Goal: Task Accomplishment & Management: Manage account settings

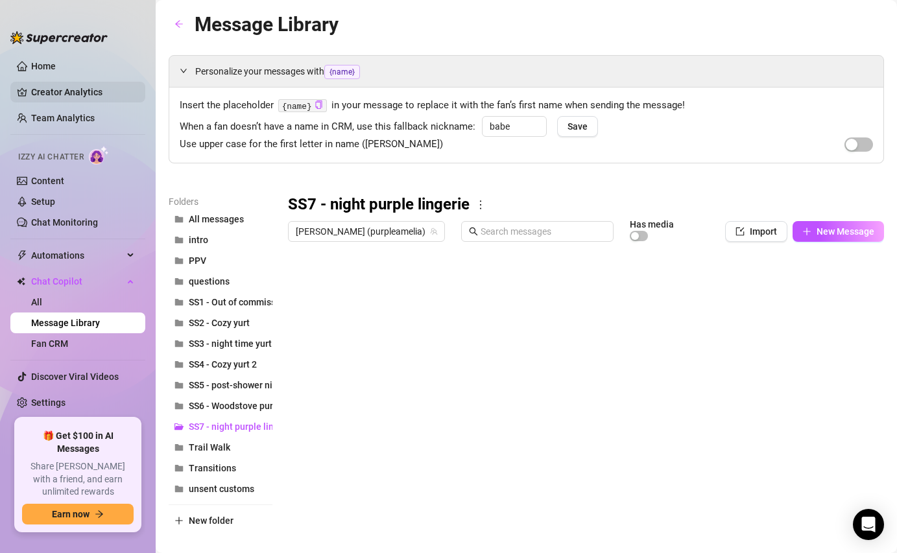
click at [79, 97] on link "Creator Analytics" at bounding box center [83, 92] width 104 height 21
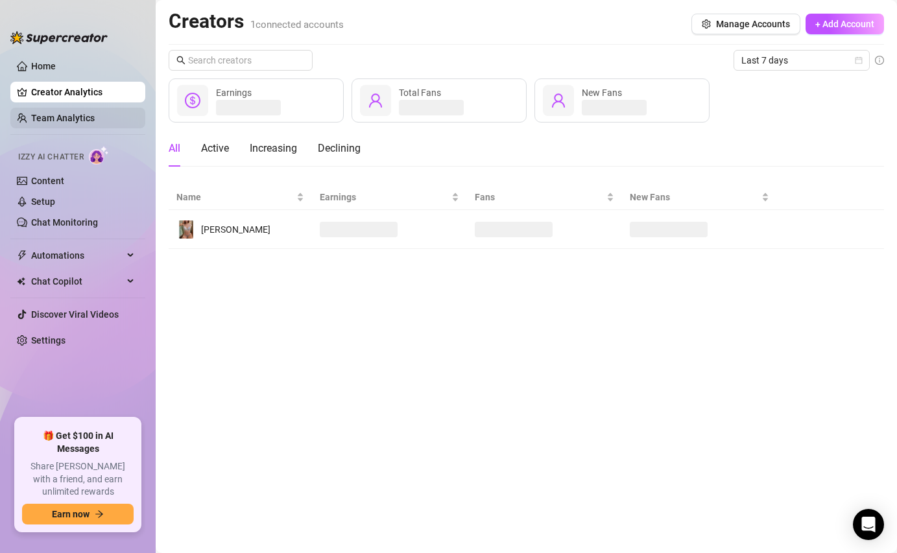
click at [77, 122] on link "Team Analytics" at bounding box center [63, 118] width 64 height 10
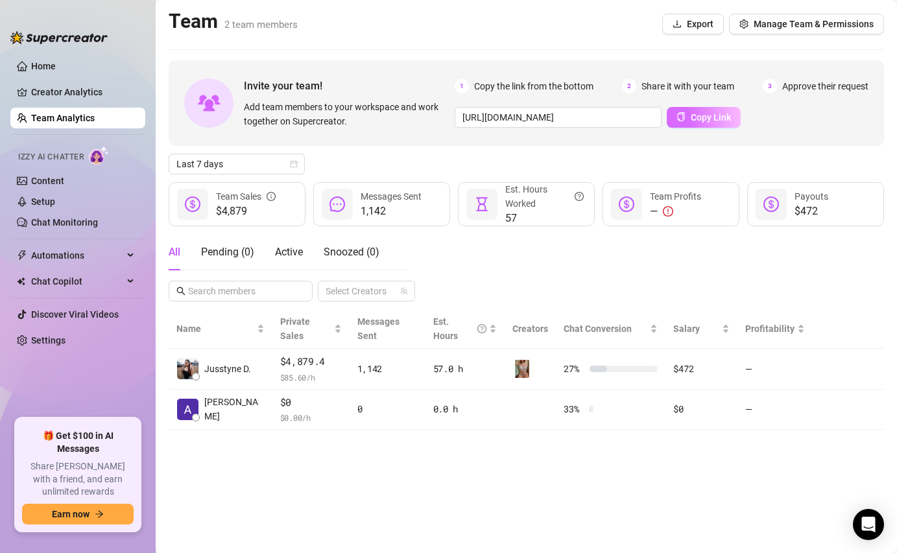
click at [681, 125] on button "Copy Link" at bounding box center [703, 117] width 74 height 21
click at [56, 68] on link "Home" at bounding box center [43, 66] width 25 height 10
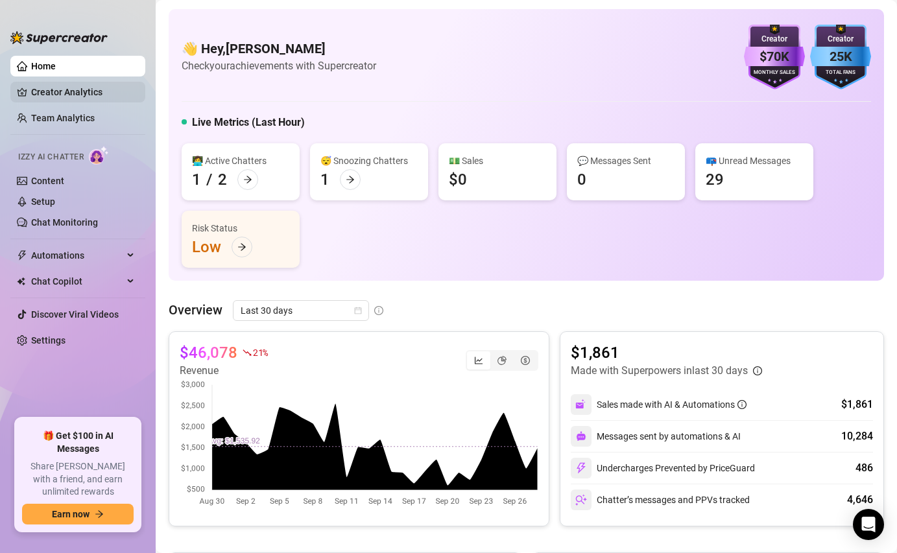
click at [71, 97] on link "Creator Analytics" at bounding box center [83, 92] width 104 height 21
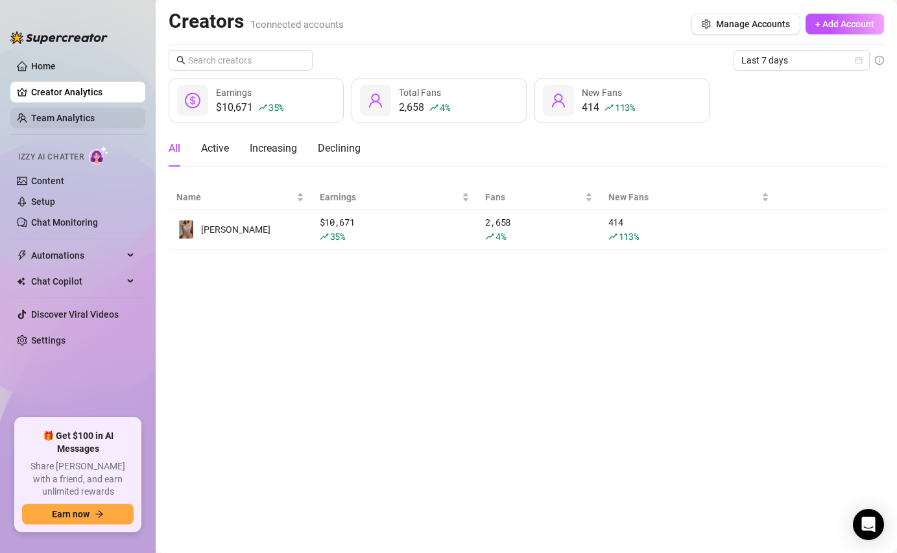
click at [81, 115] on link "Team Analytics" at bounding box center [63, 118] width 64 height 10
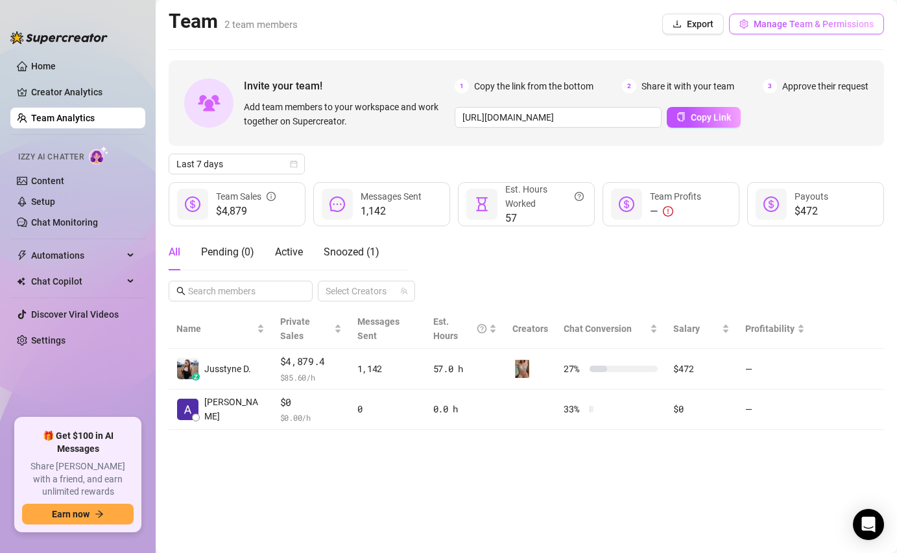
click at [785, 26] on span "Manage Team & Permissions" at bounding box center [813, 24] width 120 height 10
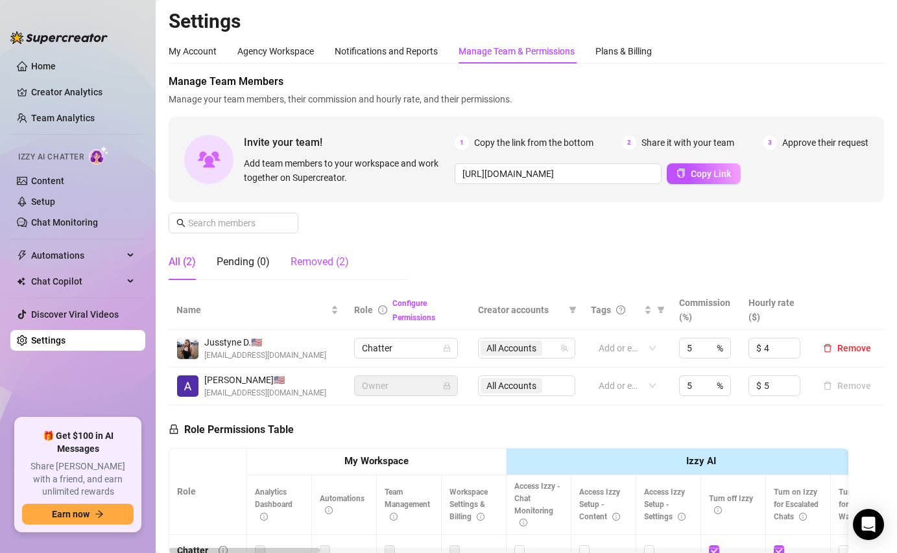
click at [312, 255] on div "Removed (2)" at bounding box center [319, 262] width 58 height 16
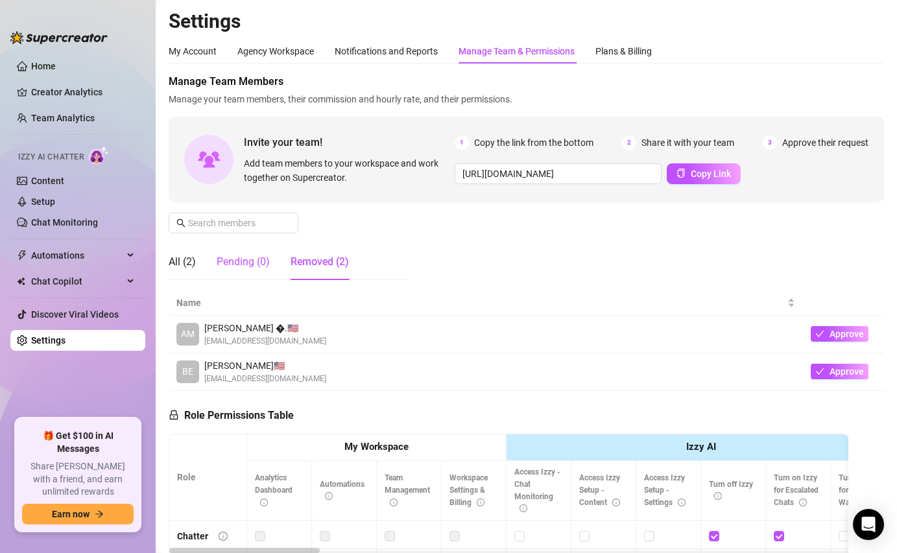
click at [234, 268] on div "Pending (0)" at bounding box center [243, 262] width 53 height 16
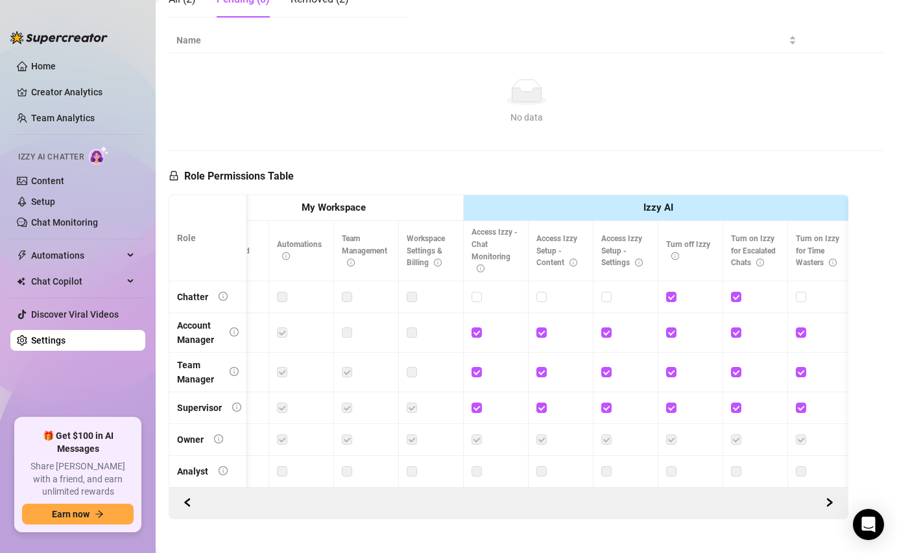
scroll to position [0, 51]
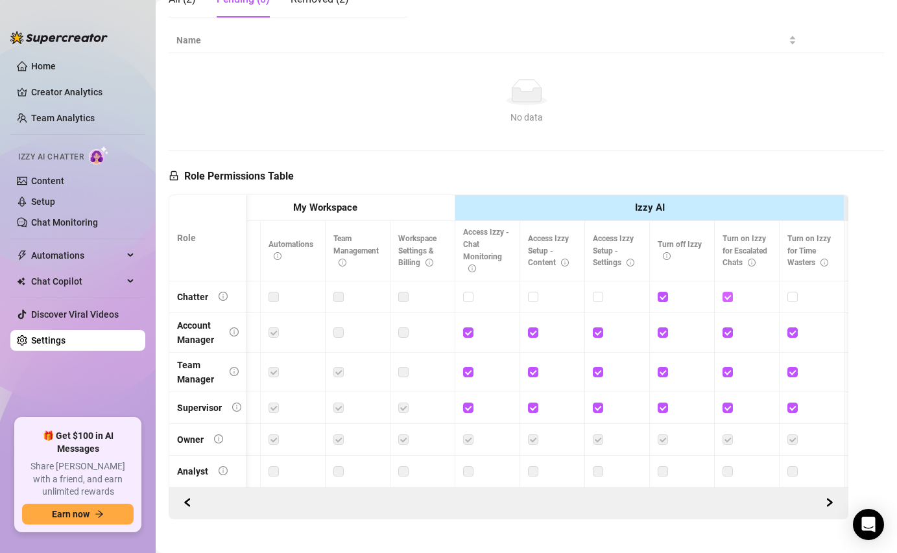
click at [727, 297] on input "checkbox" at bounding box center [726, 296] width 9 height 9
checkbox input "false"
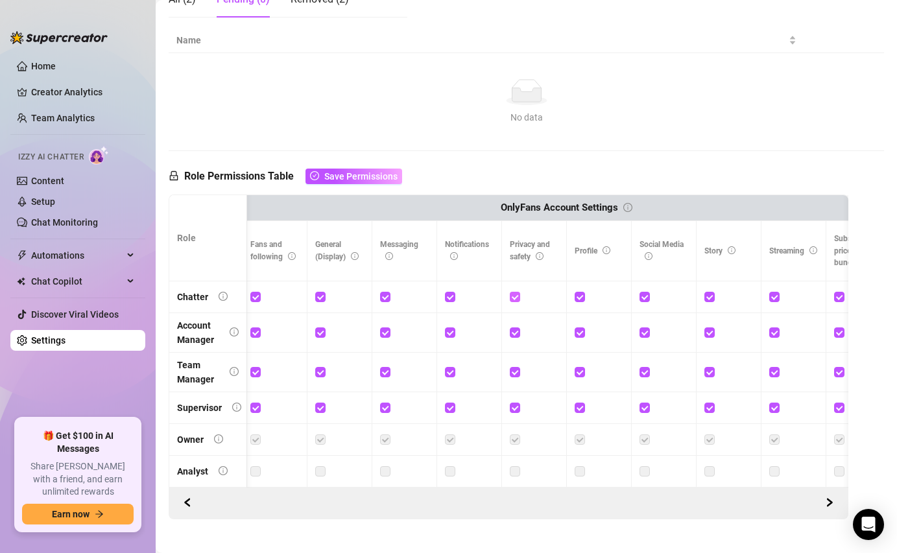
click at [512, 297] on input "checkbox" at bounding box center [514, 296] width 9 height 9
checkbox input "false"
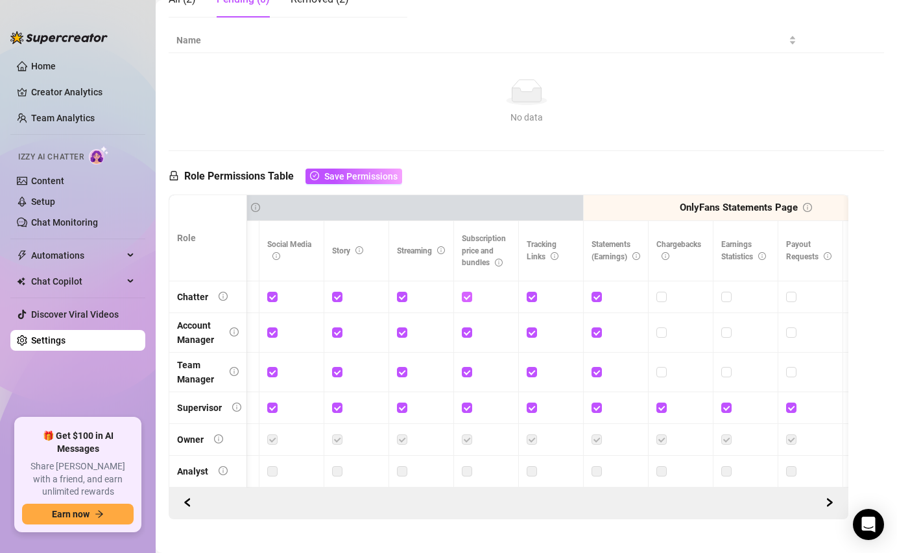
click at [466, 296] on input "checkbox" at bounding box center [466, 296] width 9 height 9
checkbox input "false"
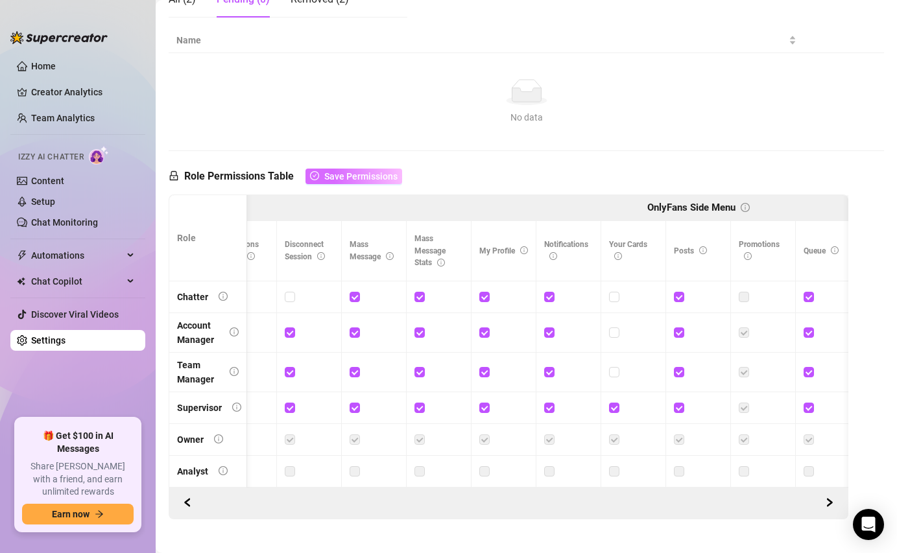
click at [334, 173] on span "Save Permissions" at bounding box center [360, 176] width 73 height 10
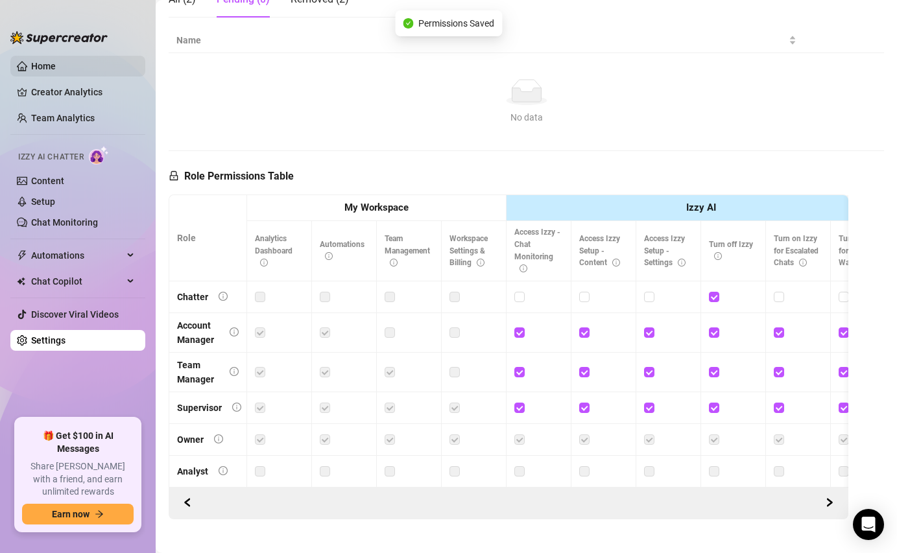
click at [54, 64] on link "Home" at bounding box center [43, 66] width 25 height 10
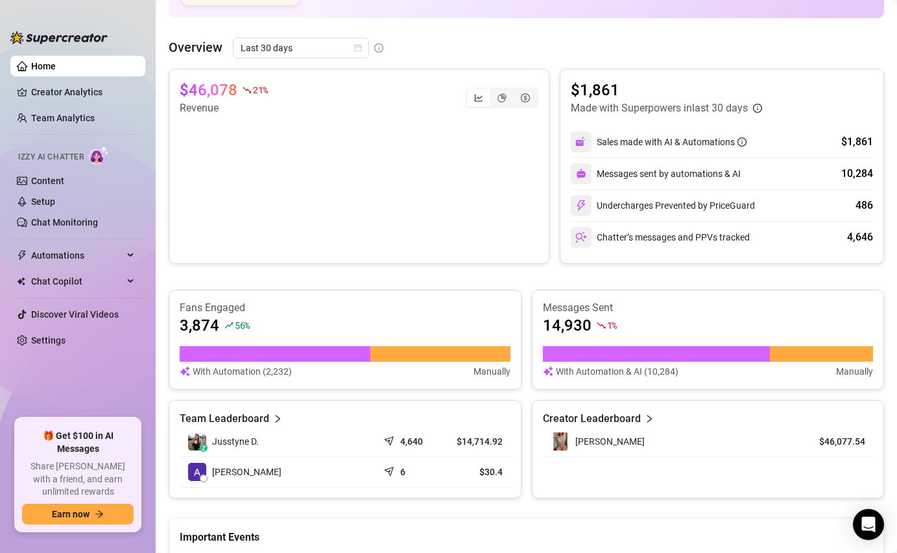
click at [249, 420] on article "Team Leaderboard" at bounding box center [224, 419] width 89 height 16
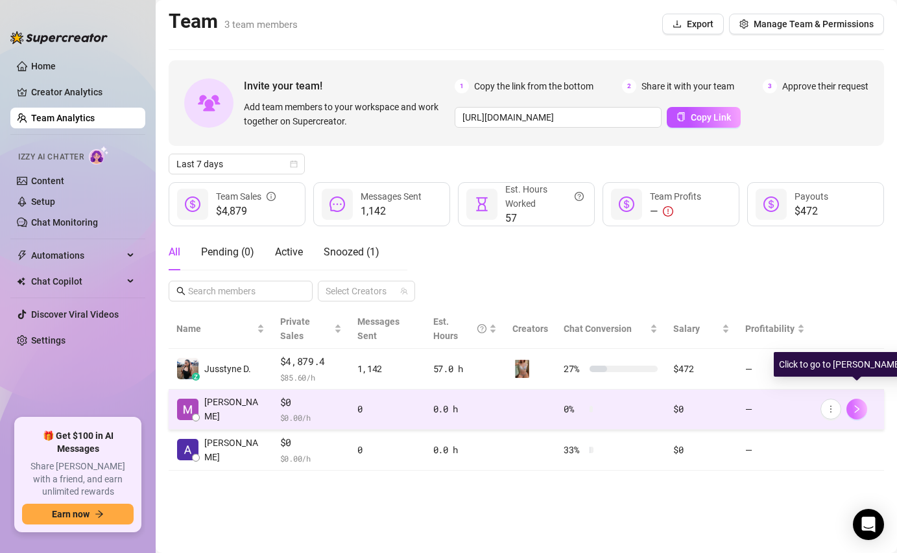
click at [852, 405] on icon "right" at bounding box center [856, 409] width 9 height 9
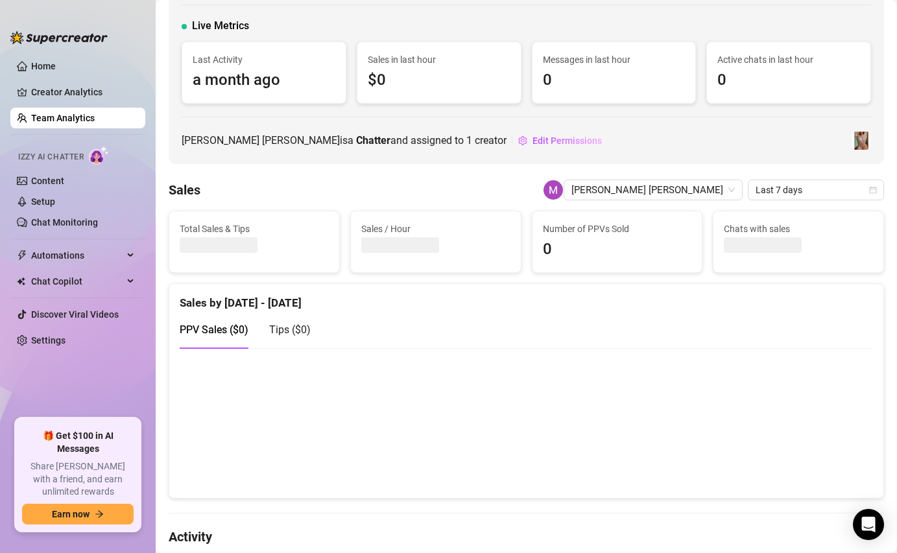
scroll to position [131, 0]
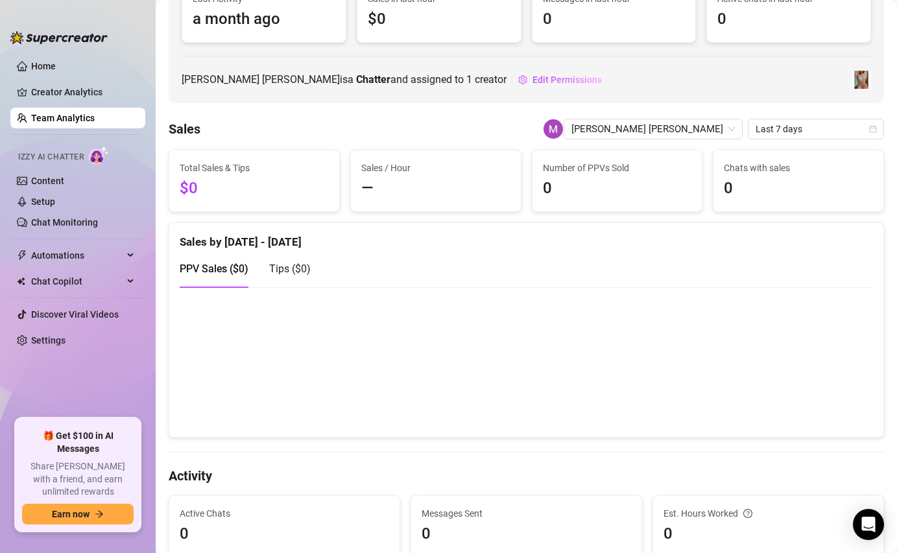
click at [127, 10] on aside "Home Creator Analytics Team Analytics Izzy AI Chatter Content Setup Chat Monito…" at bounding box center [78, 276] width 156 height 553
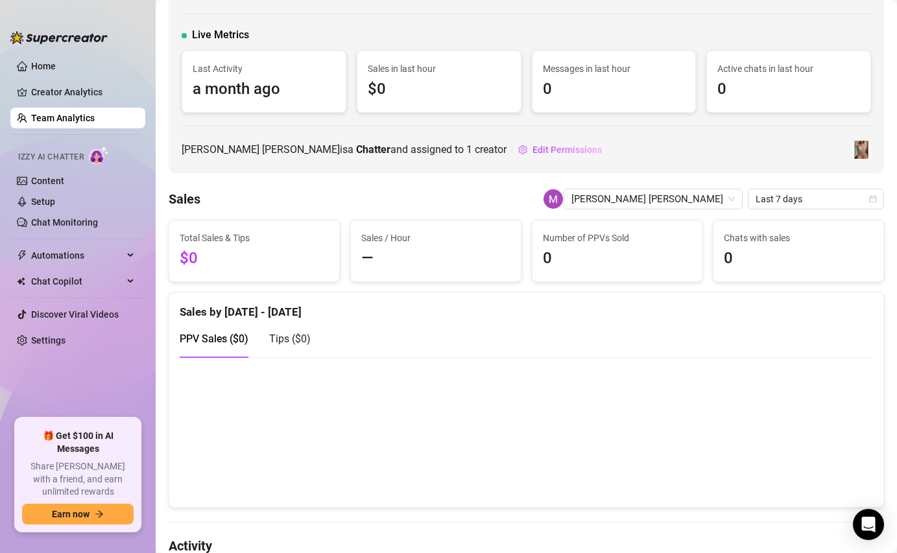
scroll to position [0, 0]
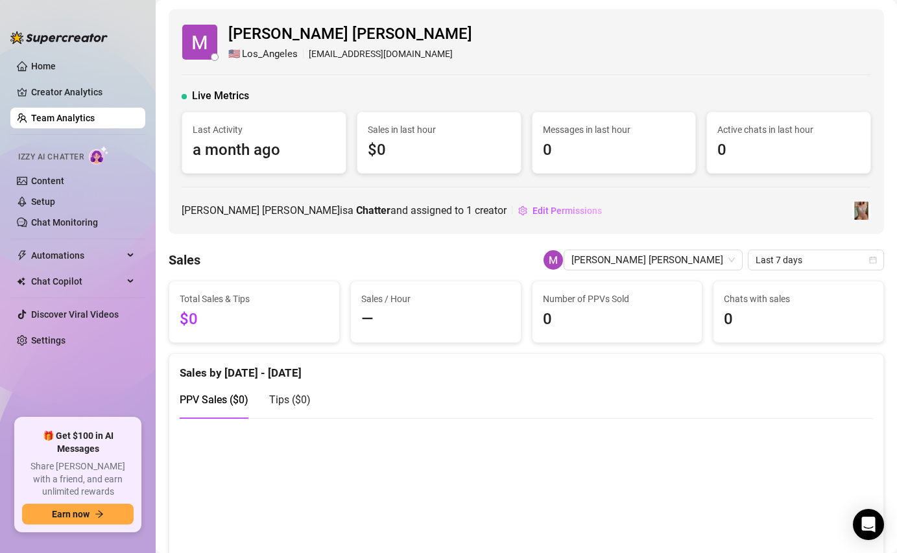
click at [258, 56] on span "Los_Angeles" at bounding box center [270, 55] width 56 height 16
click at [231, 54] on span "🇺🇸" at bounding box center [234, 55] width 12 height 16
click at [56, 64] on link "Home" at bounding box center [43, 66] width 25 height 10
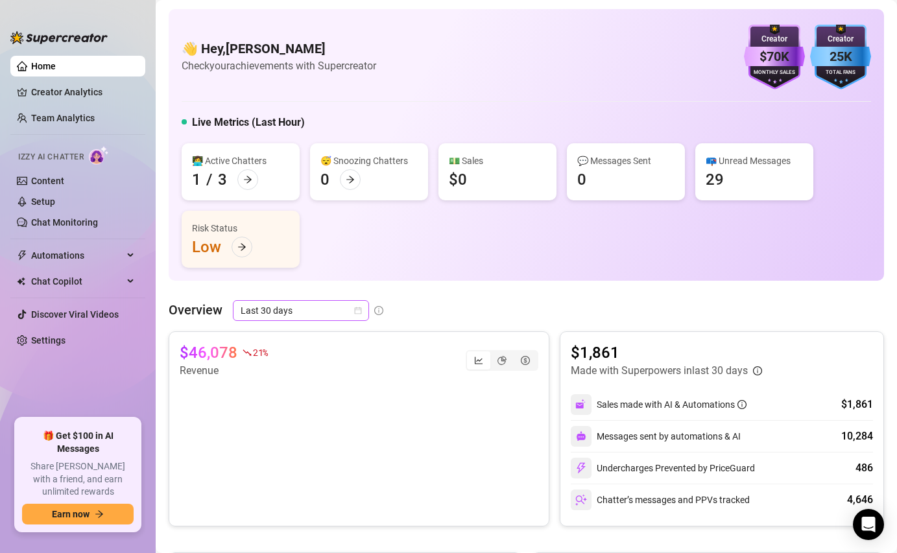
click at [356, 310] on icon "calendar" at bounding box center [358, 311] width 8 height 8
click at [449, 294] on div "👋 Hey, [PERSON_NAME] Check your achievements with Supercreator $70K Creator Mon…" at bounding box center [526, 506] width 715 height 995
click at [440, 47] on div "👋 Hey, [PERSON_NAME] Check your achievements with Supercreator $70K Creator Mon…" at bounding box center [526, 57] width 689 height 65
click at [624, 268] on div "👋 Hey, [PERSON_NAME] Check your achievements with Supercreator $70K Creator Mon…" at bounding box center [526, 145] width 715 height 272
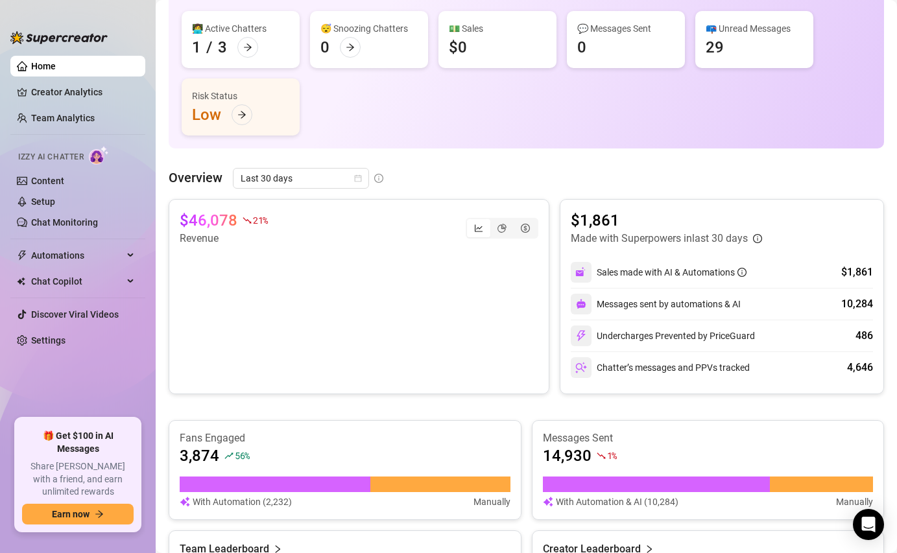
scroll to position [142, 0]
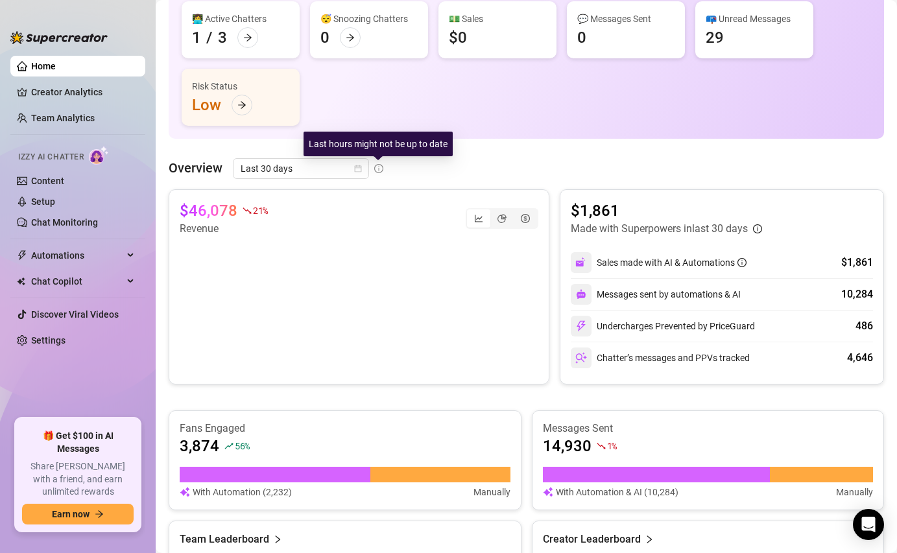
click at [377, 167] on icon "info-circle" at bounding box center [378, 168] width 9 height 9
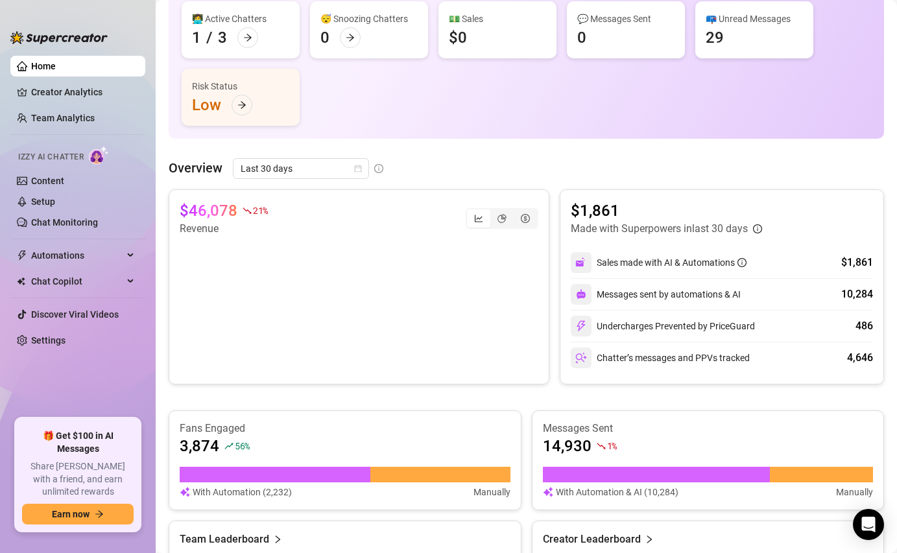
scroll to position [0, 0]
